Goal: Submit feedback/report problem

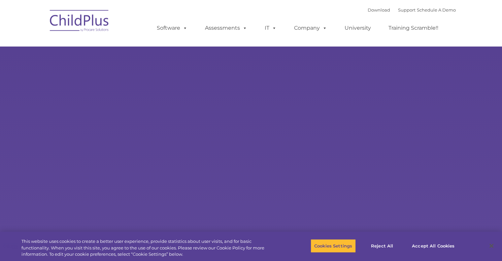
select select "MEDIUM"
drag, startPoint x: 0, startPoint y: 0, endPoint x: 119, endPoint y: 73, distance: 140.0
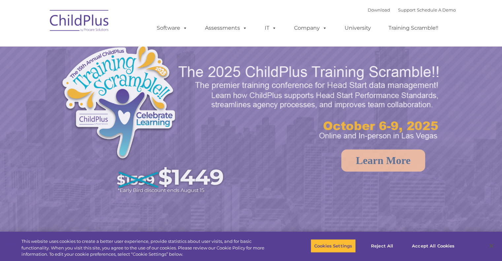
select select "MEDIUM"
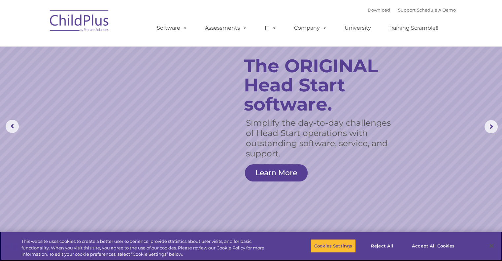
scroll to position [2, 0]
